Goal: Information Seeking & Learning: Learn about a topic

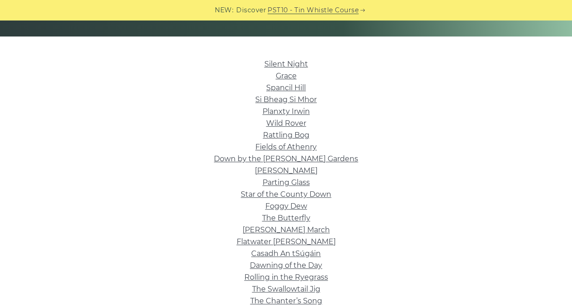
scroll to position [202, 0]
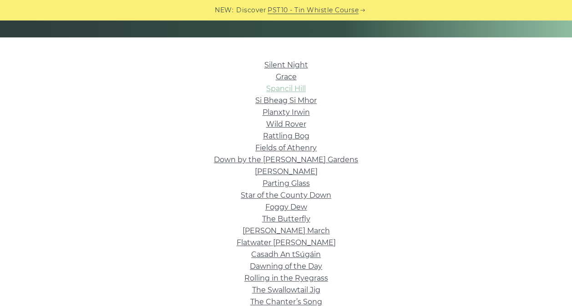
click at [300, 86] on link "Spancil Hill" at bounding box center [286, 88] width 40 height 9
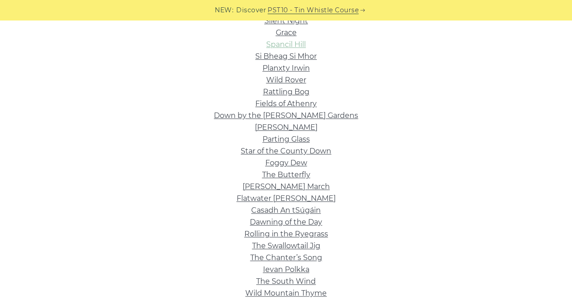
scroll to position [244, 0]
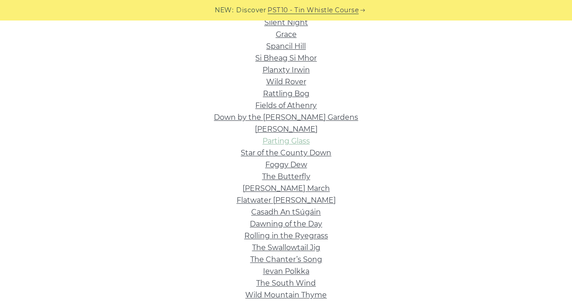
click at [296, 142] on link "Parting Glass" at bounding box center [286, 141] width 47 height 9
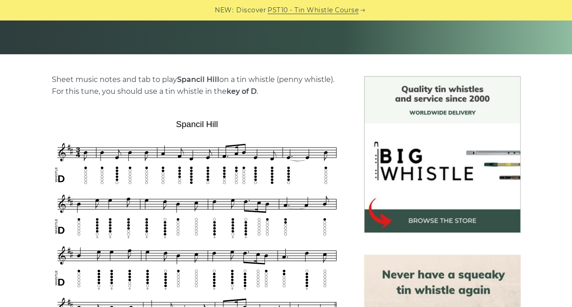
scroll to position [196, 0]
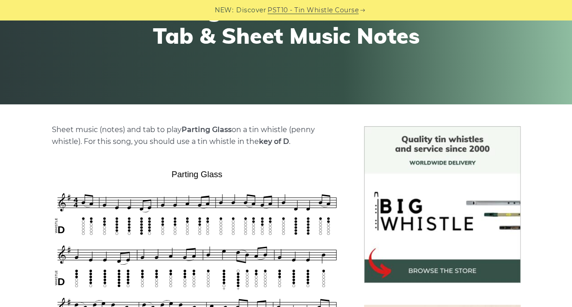
scroll to position [137, 0]
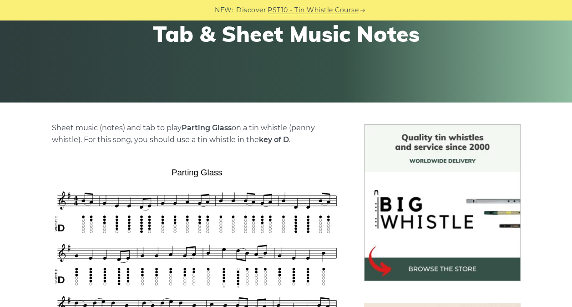
click at [518, 230] on img at bounding box center [442, 202] width 157 height 157
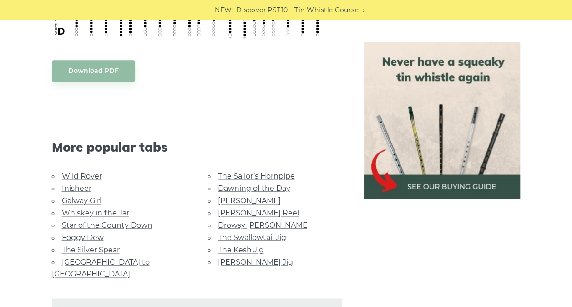
scroll to position [491, 0]
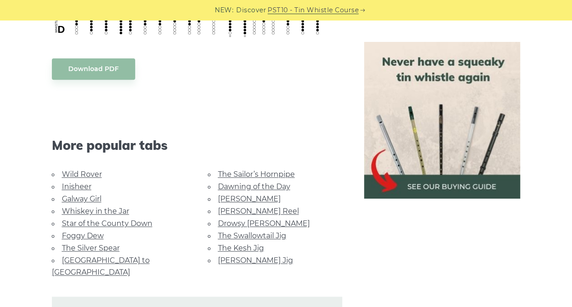
click at [97, 194] on link "Galway Girl" at bounding box center [82, 198] width 40 height 9
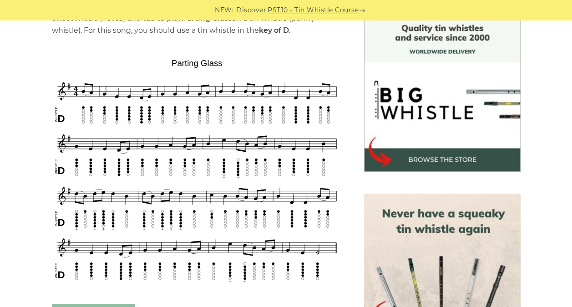
scroll to position [252, 0]
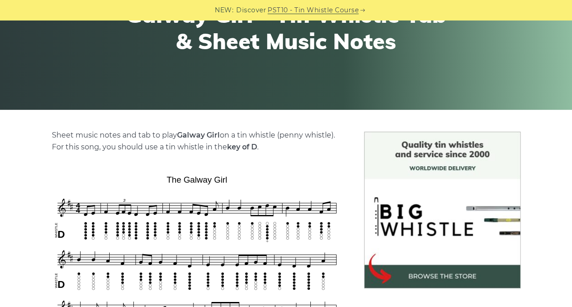
scroll to position [141, 0]
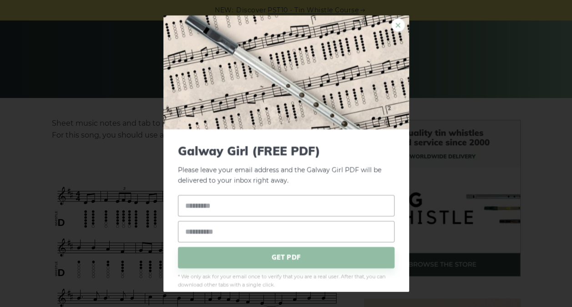
click at [391, 22] on link "×" at bounding box center [398, 25] width 14 height 14
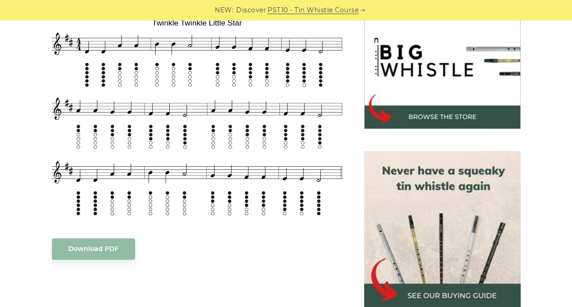
scroll to position [288, 0]
